Goal: Use online tool/utility: Utilize a website feature to perform a specific function

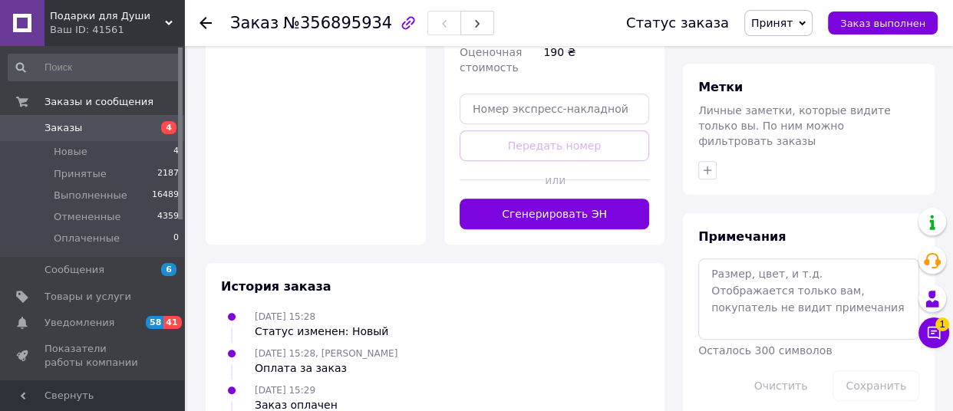
scroll to position [762, 0]
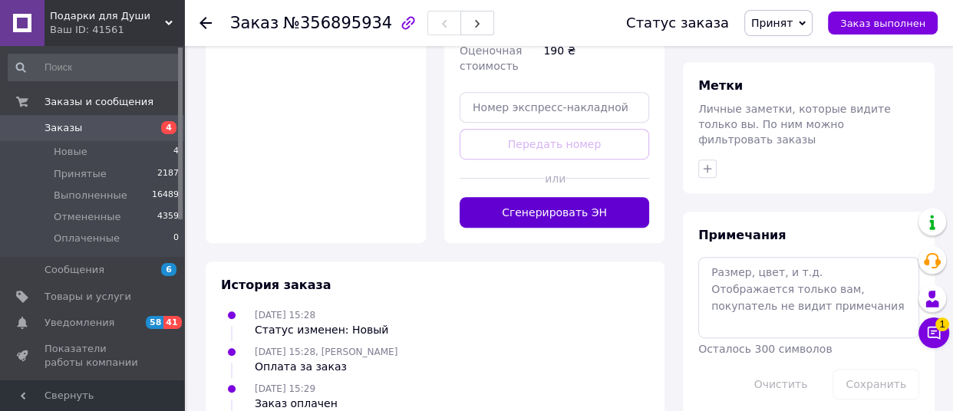
click at [498, 228] on button "Сгенерировать ЭН" at bounding box center [553, 212] width 189 height 31
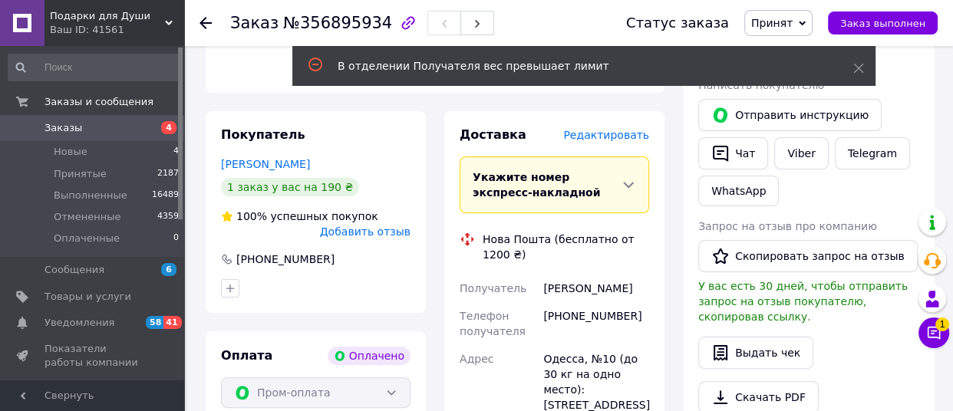
scroll to position [292, 0]
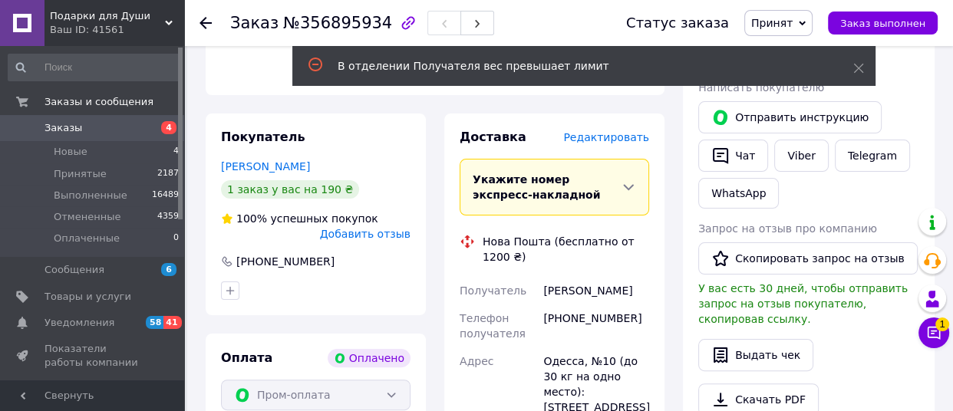
click at [595, 143] on span "Редактировать" at bounding box center [606, 137] width 86 height 12
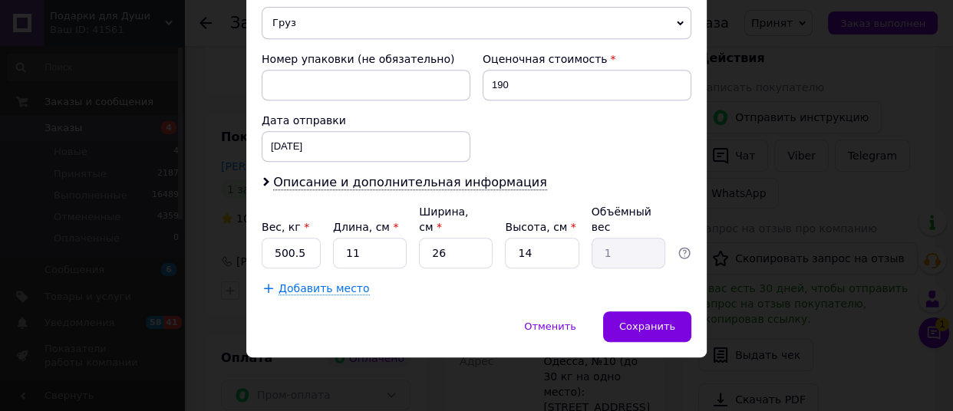
scroll to position [670, 0]
click at [307, 268] on input "500.5" at bounding box center [291, 253] width 59 height 31
type input "5"
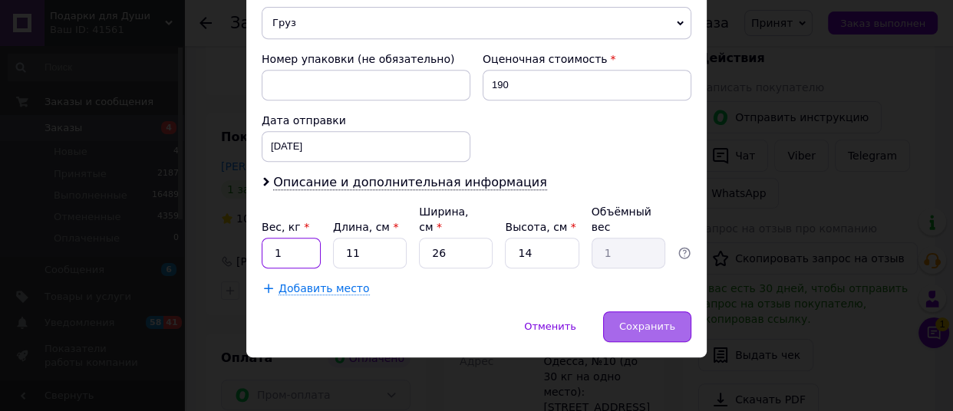
type input "1"
click at [614, 342] on div "Сохранить" at bounding box center [647, 326] width 88 height 31
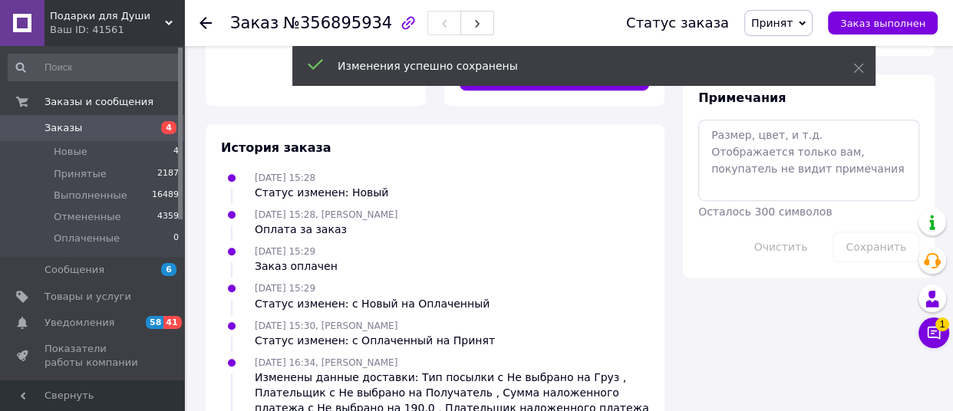
scroll to position [902, 0]
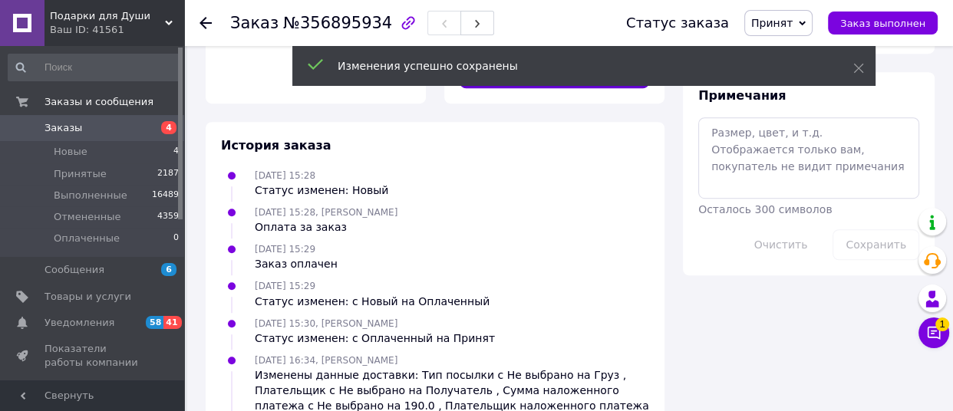
click at [615, 88] on button "Сгенерировать ЭН" at bounding box center [553, 73] width 189 height 31
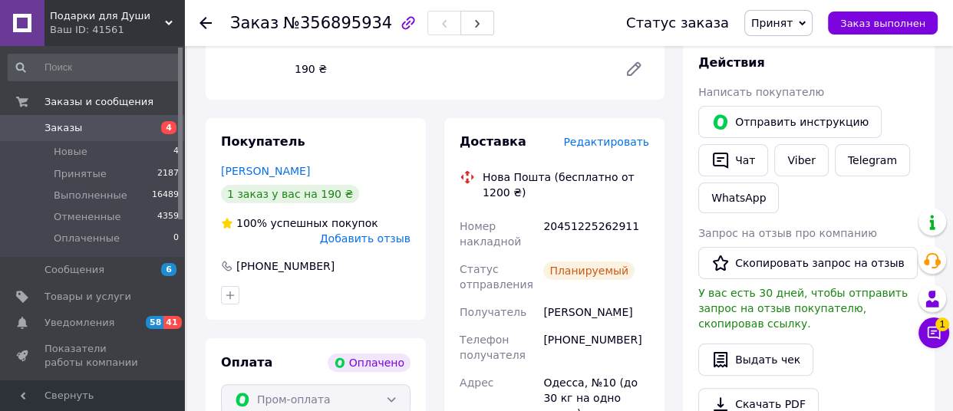
scroll to position [332, 0]
